Goal: Information Seeking & Learning: Learn about a topic

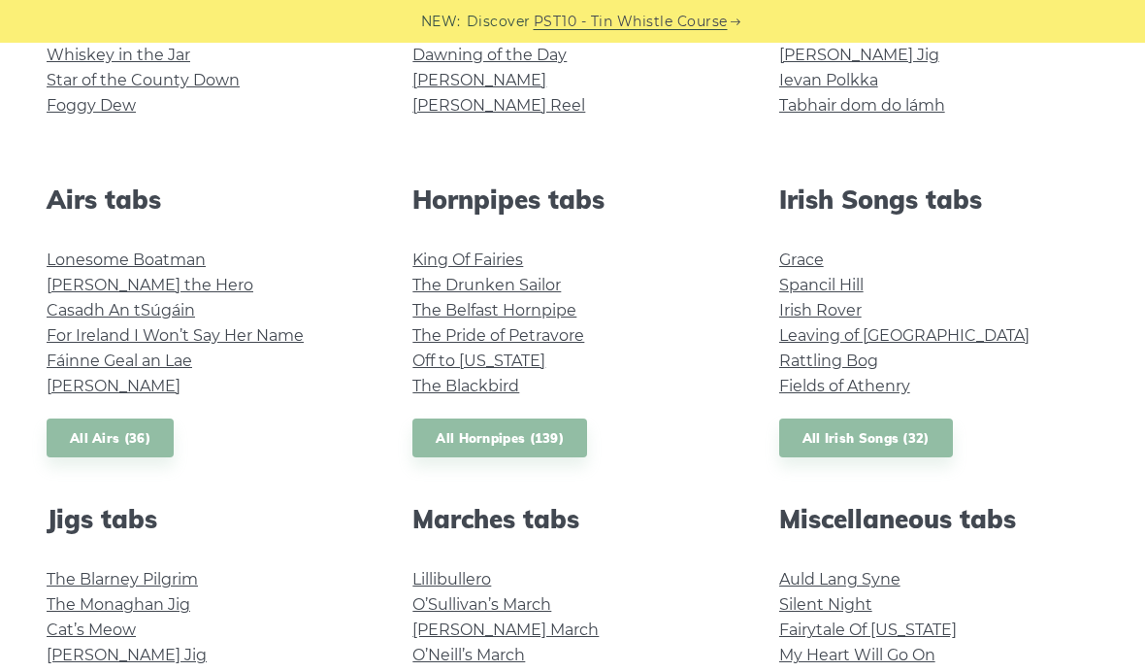
scroll to position [646, 0]
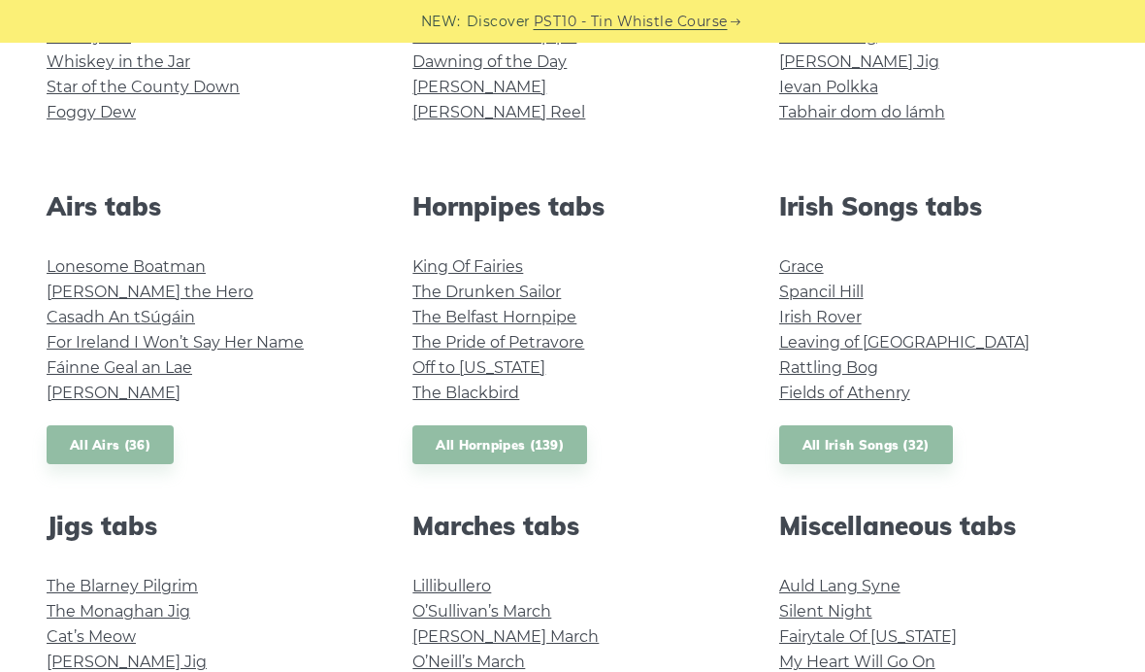
click at [812, 257] on link "Grace" at bounding box center [801, 266] width 45 height 18
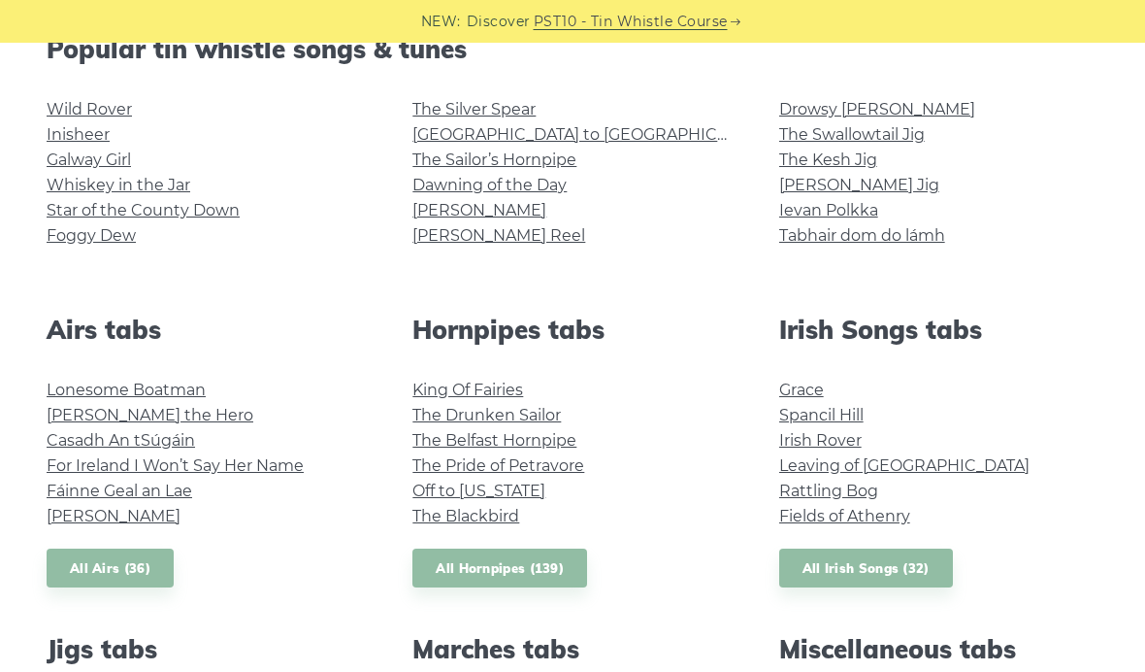
scroll to position [523, 0]
click at [827, 522] on link "Fields of Athenry" at bounding box center [844, 515] width 131 height 18
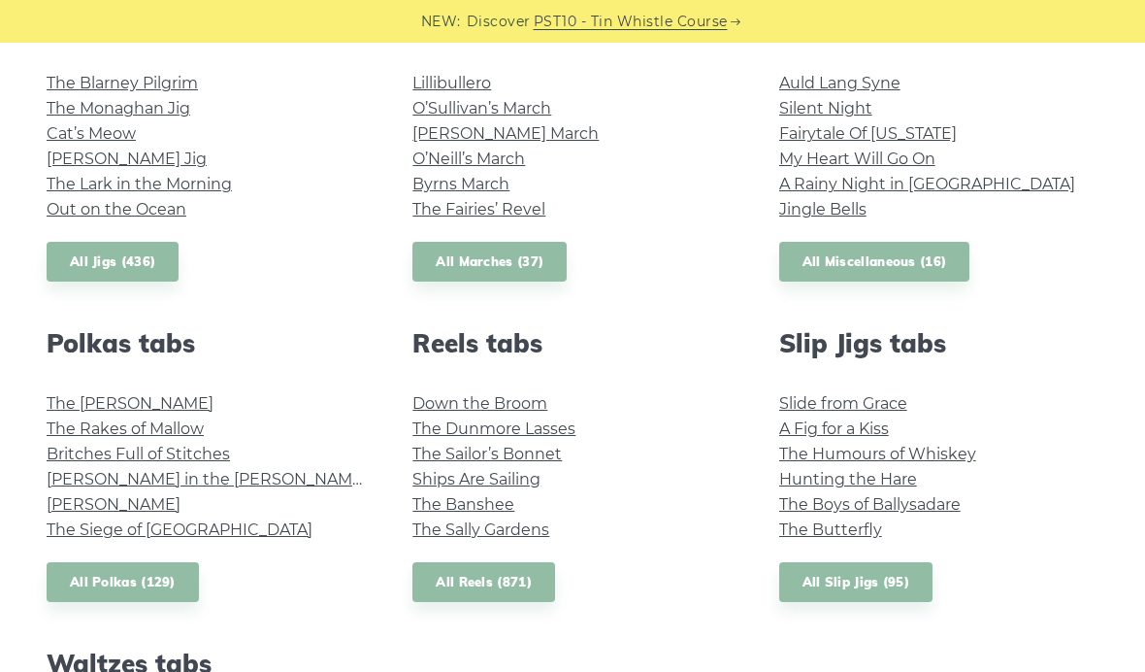
scroll to position [1154, 0]
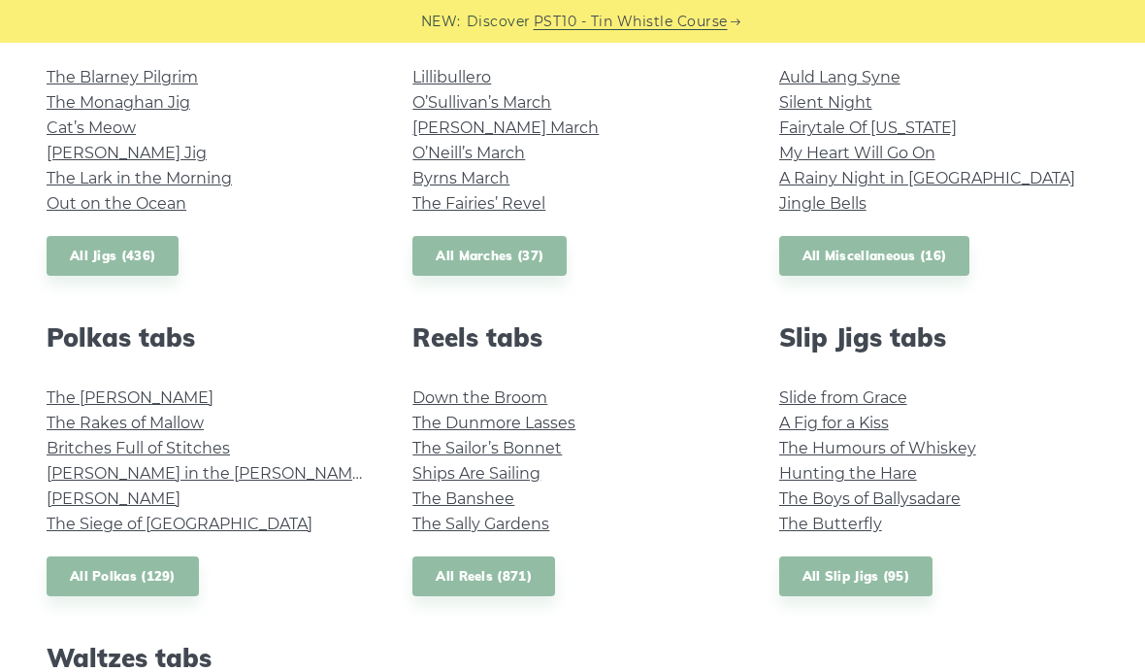
click at [73, 396] on link "The Kerry Polka" at bounding box center [130, 397] width 167 height 18
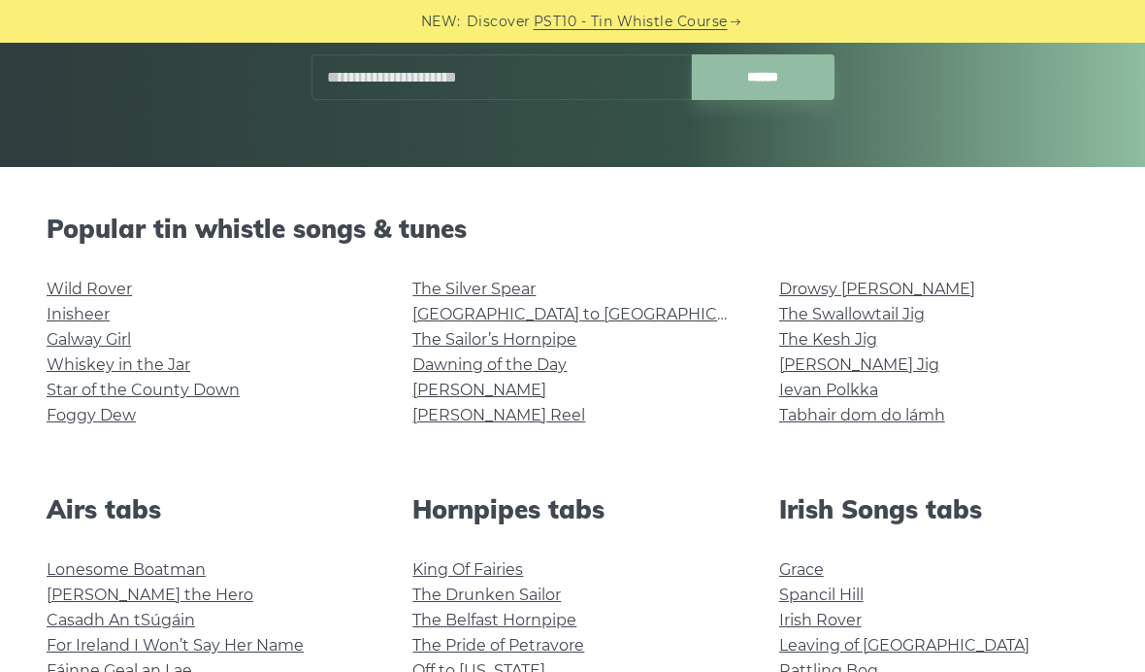
scroll to position [342, 0]
click at [62, 314] on link "Inisheer" at bounding box center [78, 315] width 63 height 18
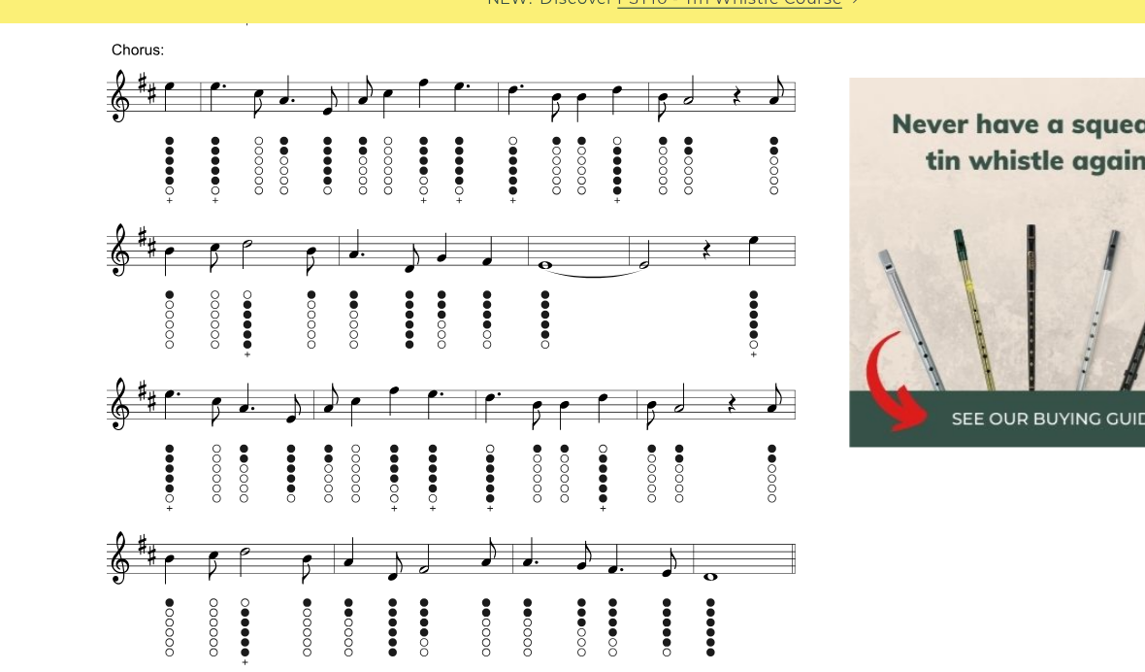
scroll to position [1204, 0]
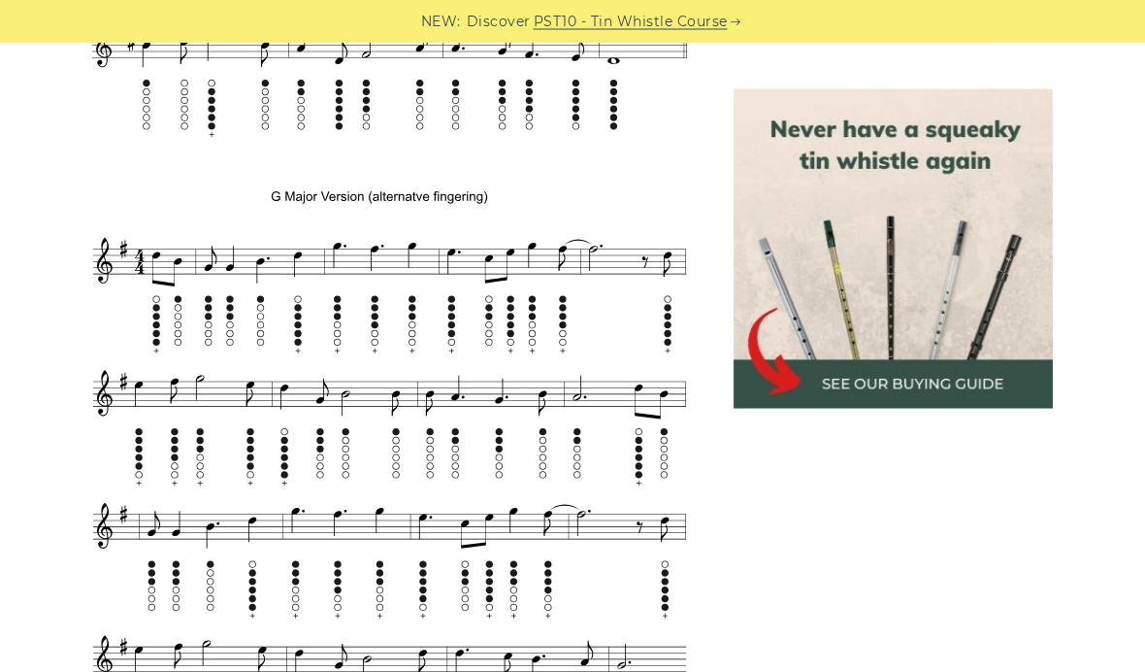
scroll to position [1619, 0]
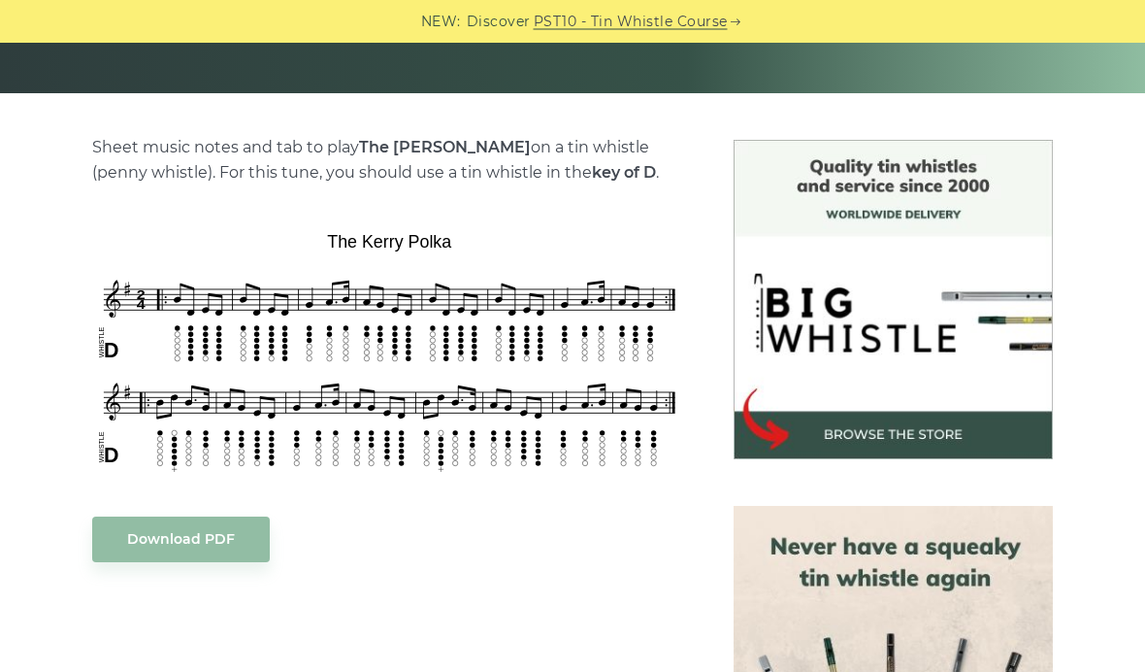
scroll to position [409, 0]
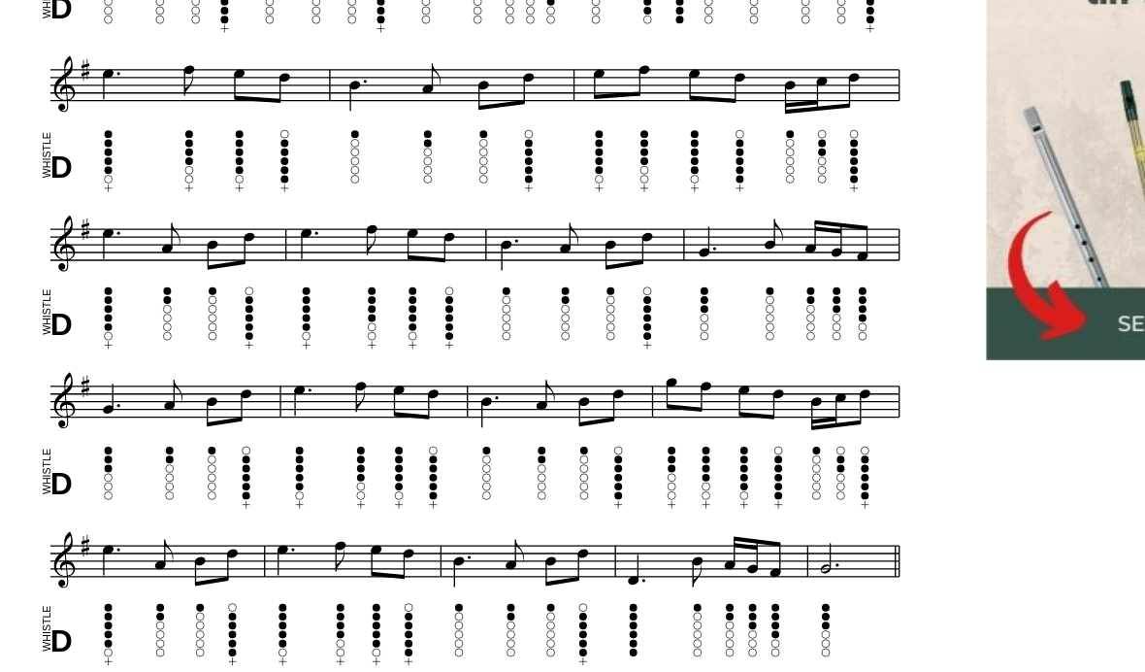
scroll to position [734, 0]
